Goal: Task Accomplishment & Management: Manage account settings

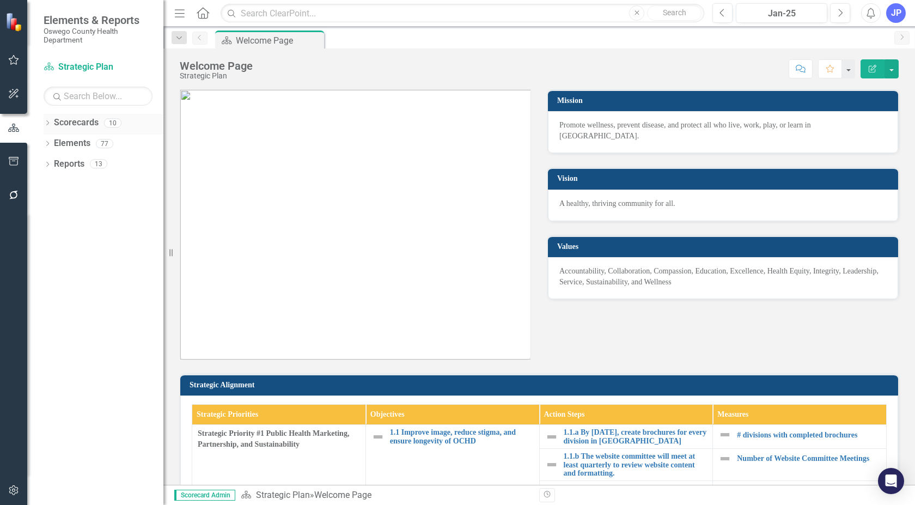
click at [48, 124] on icon "Dropdown" at bounding box center [48, 124] width 8 height 6
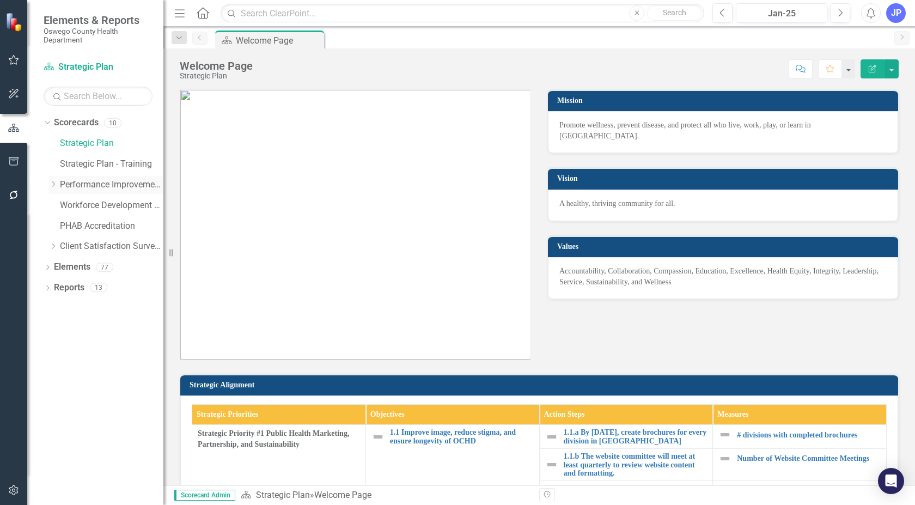
click at [53, 182] on icon at bounding box center [53, 183] width 3 height 5
click at [96, 223] on link "Preventive" at bounding box center [117, 226] width 93 height 13
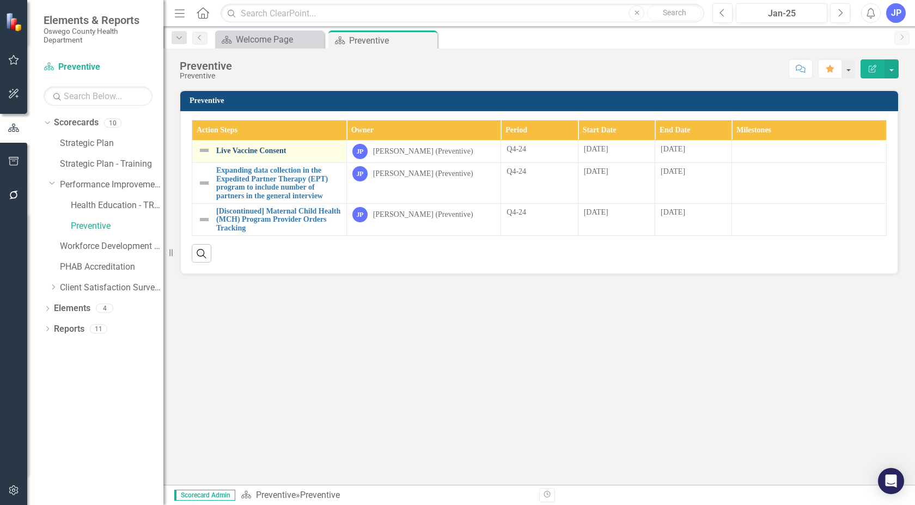
click at [236, 148] on link "Live Vaccine Consent" at bounding box center [278, 150] width 125 height 8
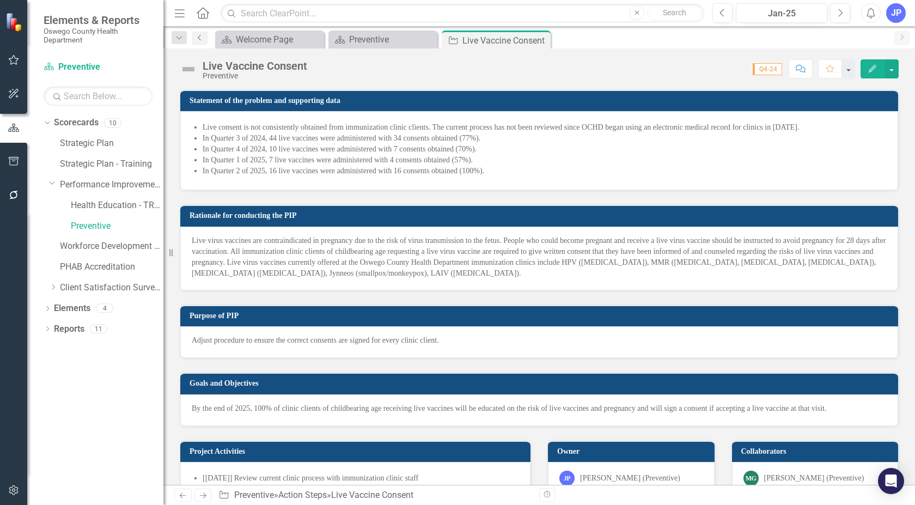
click at [197, 41] on link "Previous" at bounding box center [199, 38] width 15 height 13
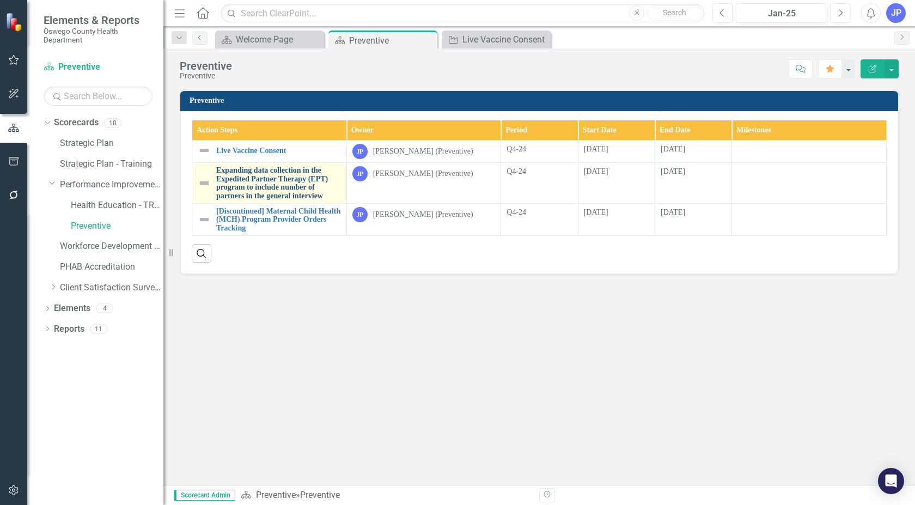
click at [259, 176] on link "Expanding data collection in the Expedited Partner Therapy (EPT) program to inc…" at bounding box center [278, 183] width 125 height 34
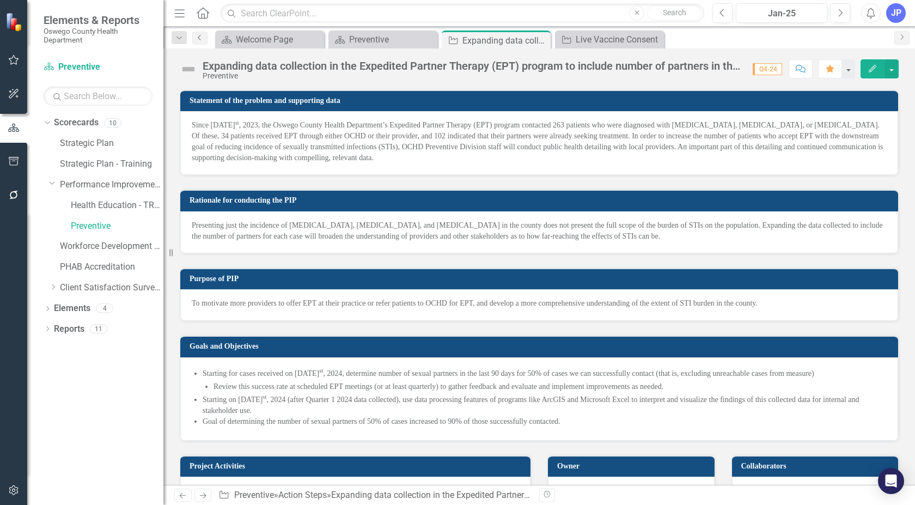
click at [198, 35] on icon "Previous" at bounding box center [200, 37] width 9 height 7
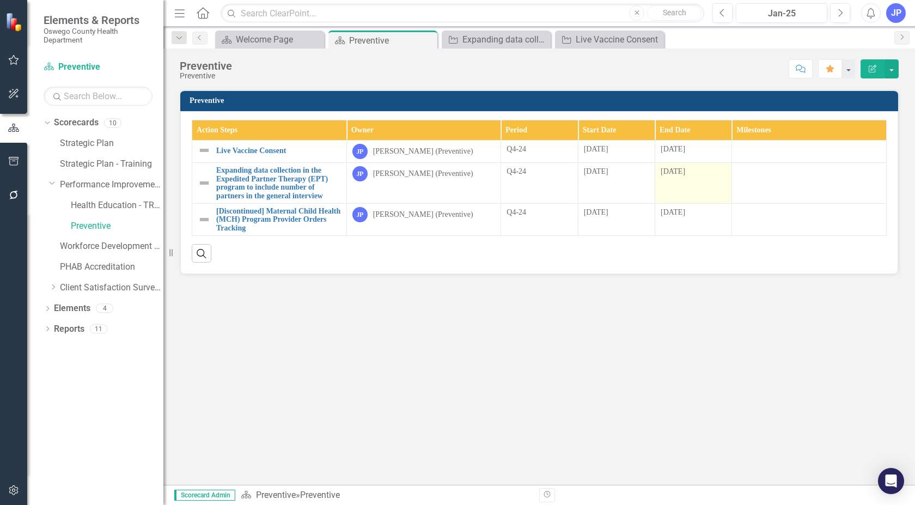
click at [691, 169] on div "[DATE]" at bounding box center [693, 171] width 65 height 11
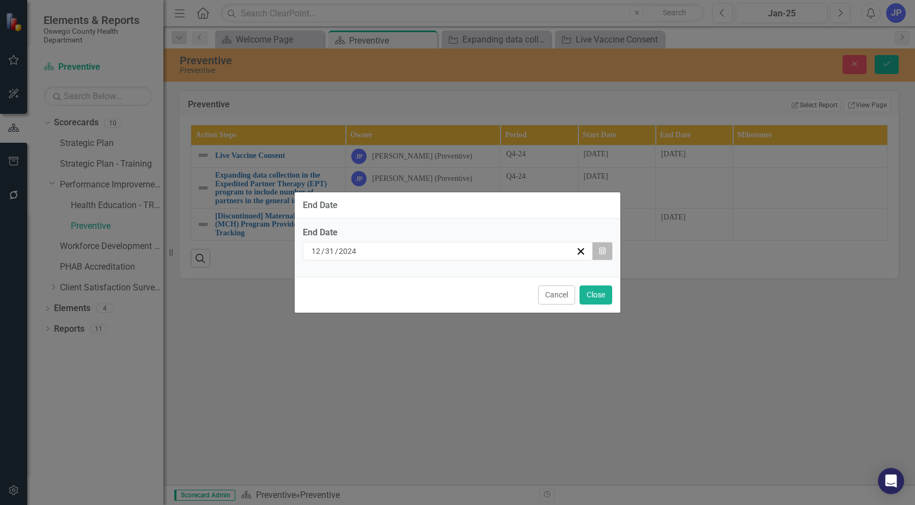
click at [601, 249] on icon "button" at bounding box center [602, 251] width 7 height 8
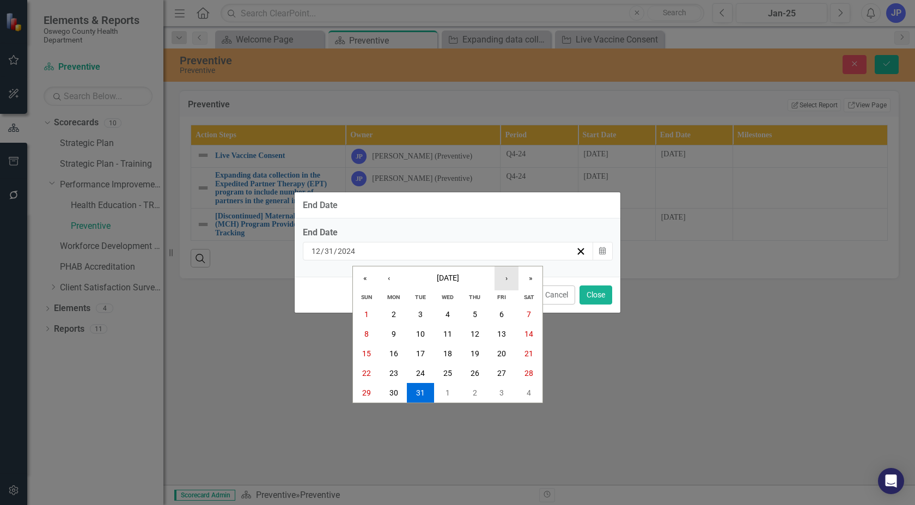
click at [507, 277] on button "›" at bounding box center [506, 278] width 24 height 24
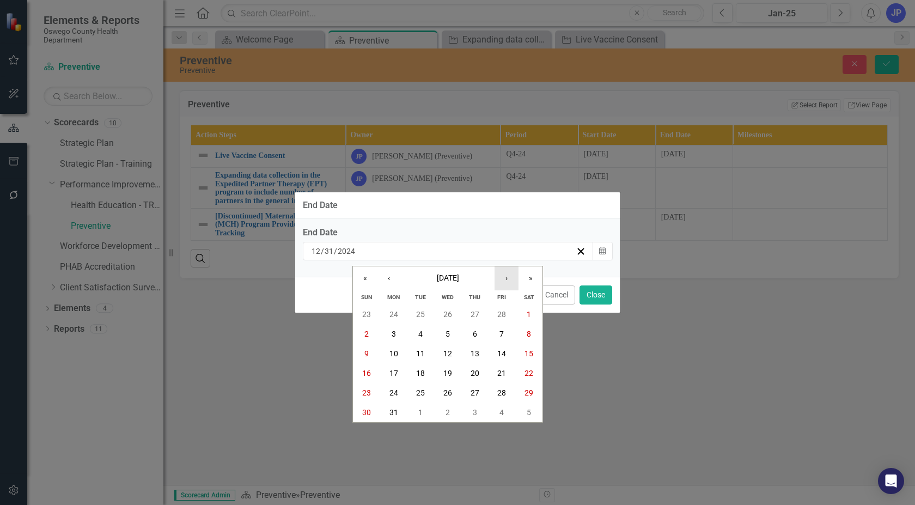
click at [507, 277] on button "›" at bounding box center [506, 278] width 24 height 24
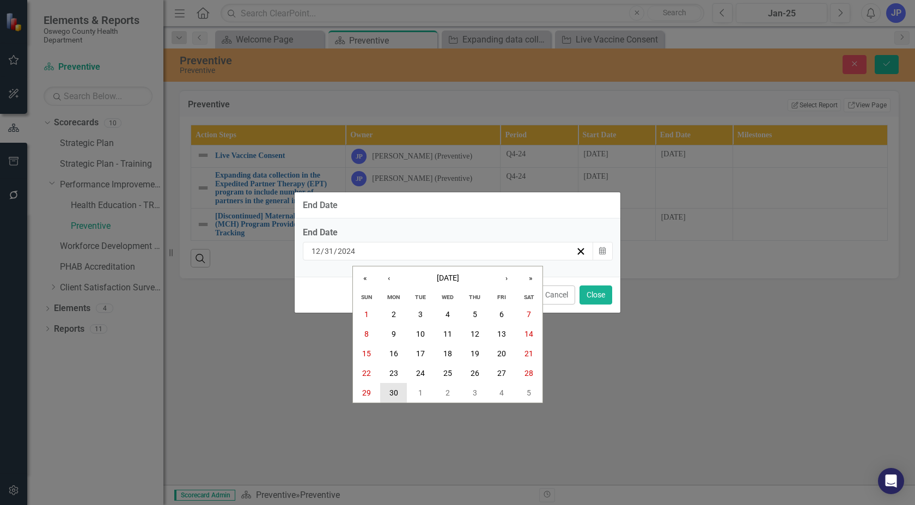
click at [394, 391] on abbr "30" at bounding box center [393, 392] width 9 height 9
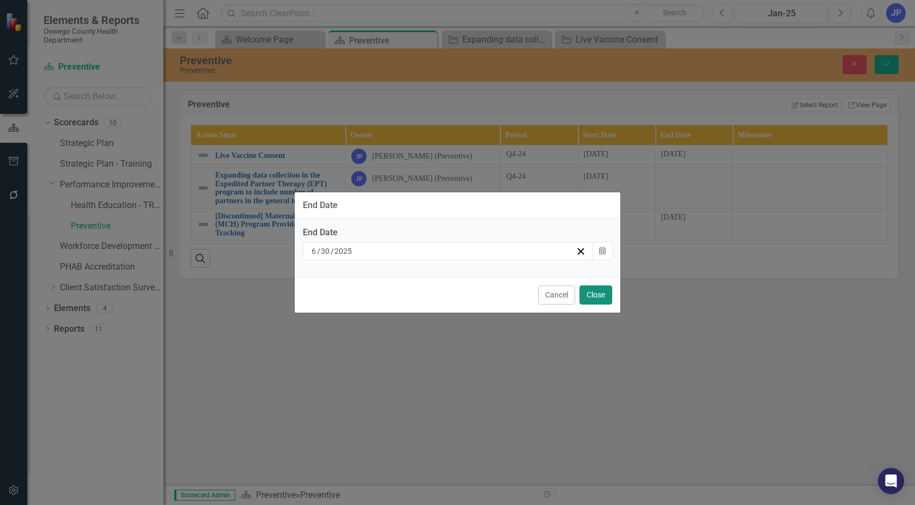
click at [600, 296] on button "Close" at bounding box center [595, 294] width 33 height 19
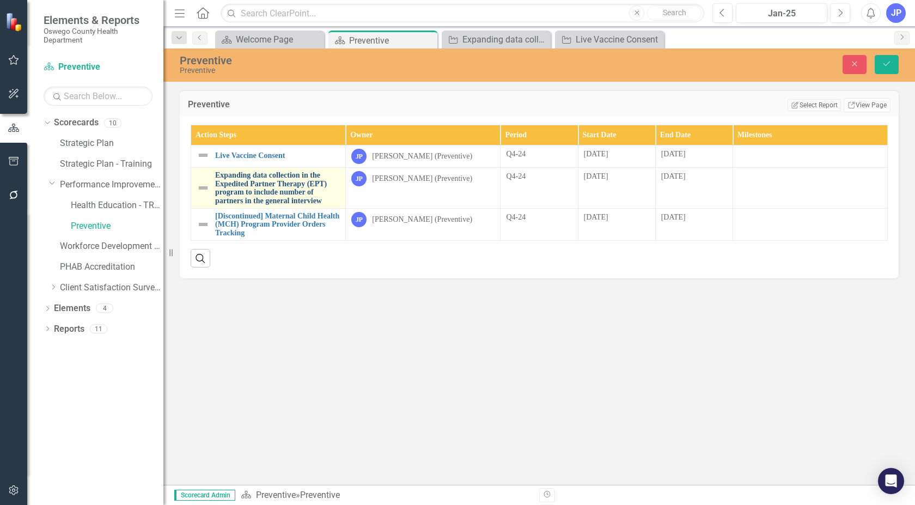
click at [269, 176] on link "Expanding data collection in the Expedited Partner Therapy (EPT) program to inc…" at bounding box center [277, 188] width 125 height 34
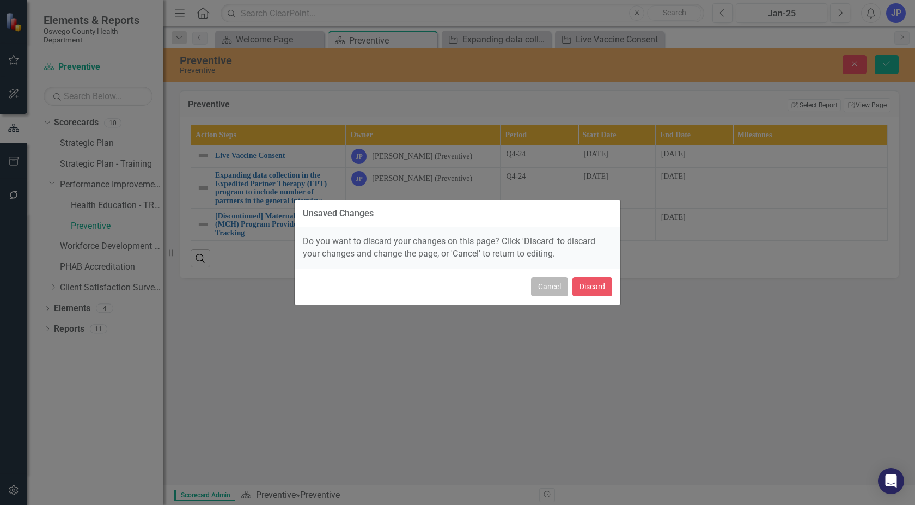
click at [550, 286] on button "Cancel" at bounding box center [549, 286] width 37 height 19
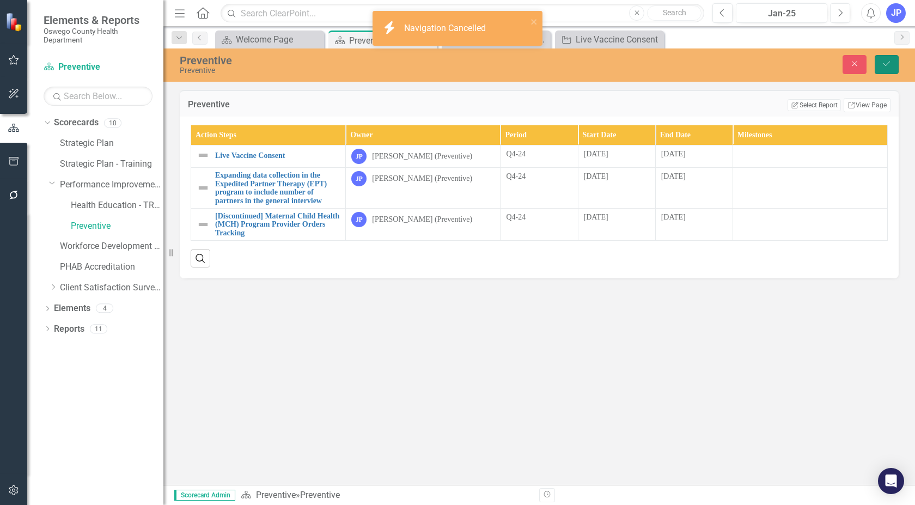
click at [884, 60] on icon "Save" at bounding box center [887, 64] width 10 height 8
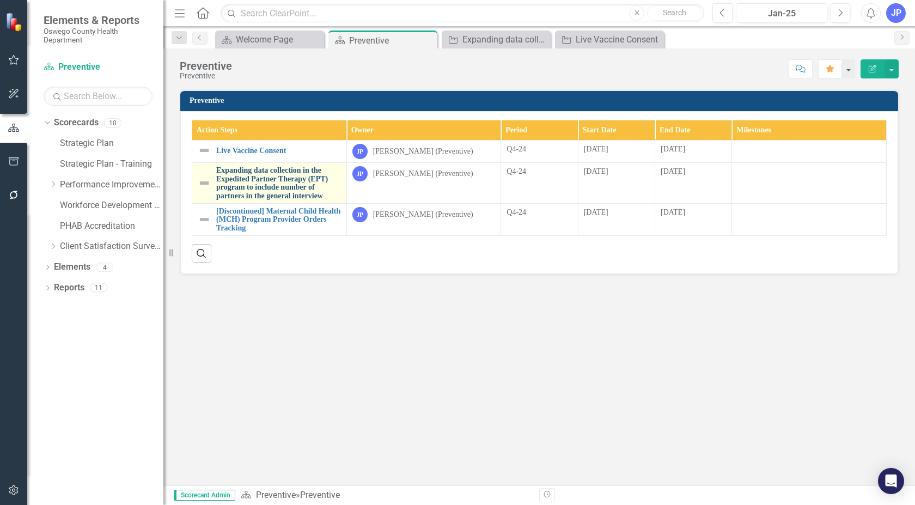
click at [243, 182] on link "Expanding data collection in the Expedited Partner Therapy (EPT) program to inc…" at bounding box center [278, 183] width 125 height 34
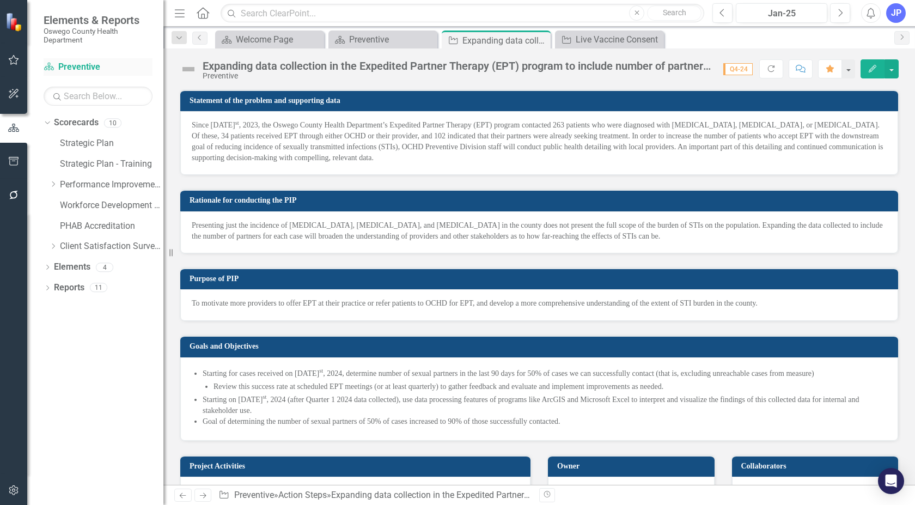
click at [62, 67] on link "Scorecard Preventive" at bounding box center [98, 67] width 109 height 13
